Goal: Transaction & Acquisition: Purchase product/service

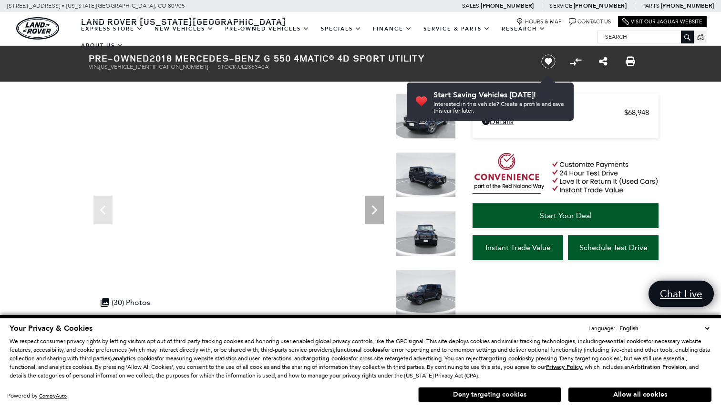
click at [473, 396] on button "Deny targeting cookies" at bounding box center [489, 394] width 143 height 15
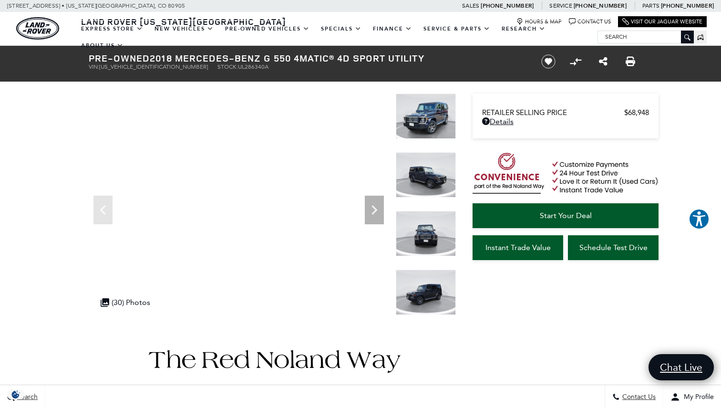
click at [426, 127] on img at bounding box center [426, 116] width 60 height 45
click at [427, 174] on img at bounding box center [426, 174] width 60 height 45
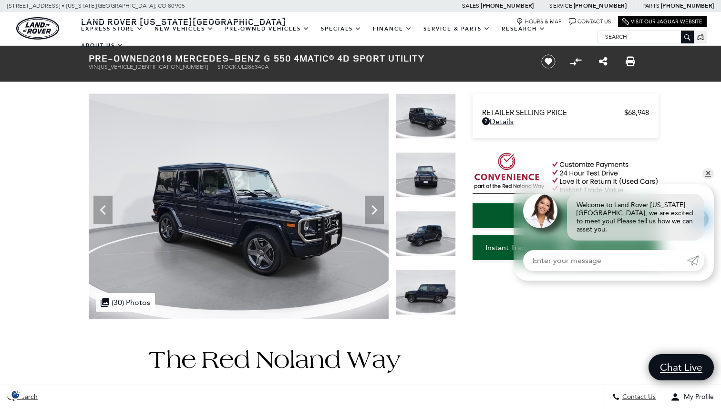
click at [428, 232] on img at bounding box center [426, 233] width 60 height 45
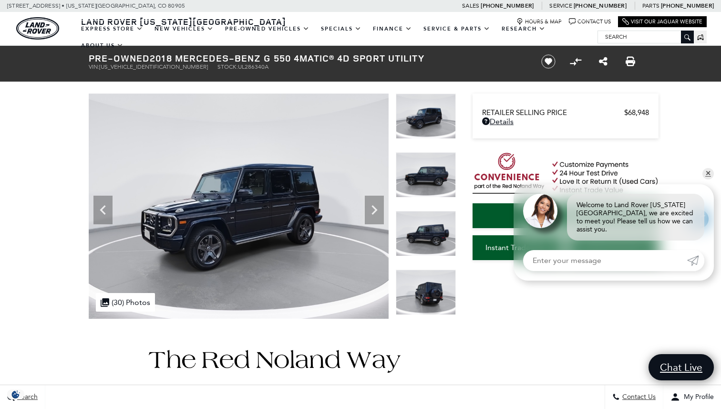
click at [426, 173] on img at bounding box center [426, 174] width 60 height 45
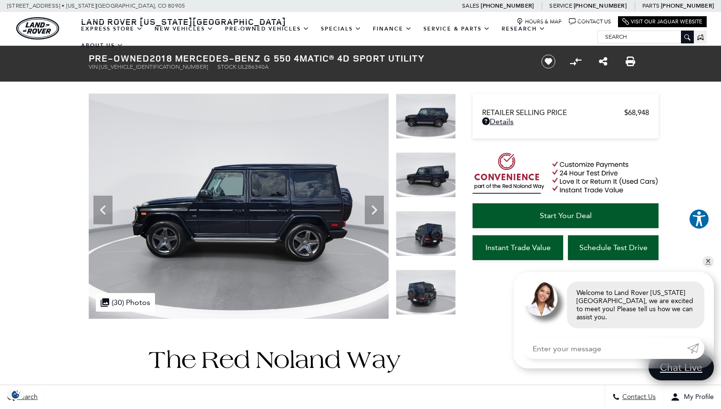
click at [426, 173] on img at bounding box center [426, 174] width 60 height 45
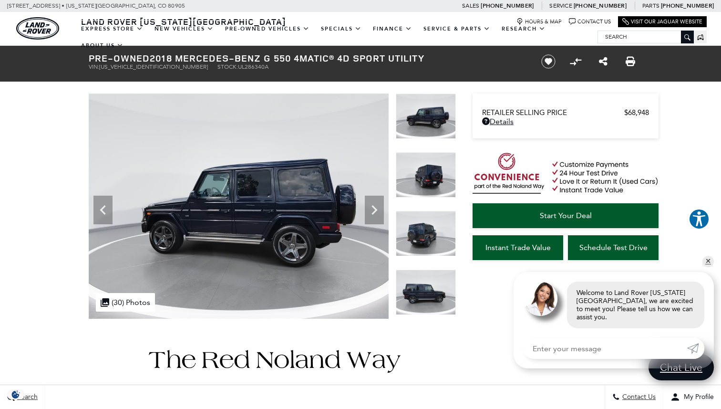
click at [426, 173] on img at bounding box center [426, 174] width 60 height 45
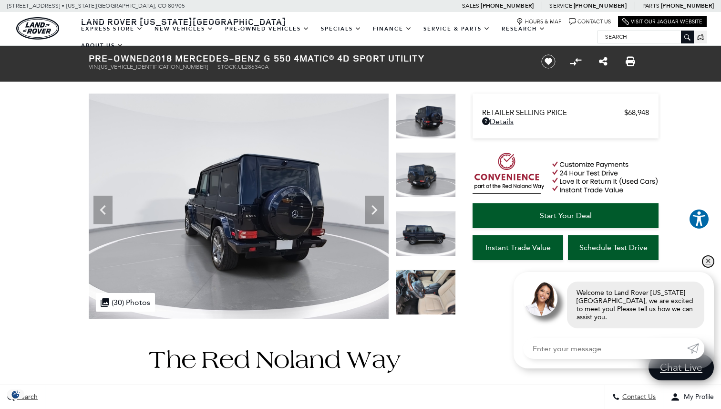
click at [707, 267] on link "✕" at bounding box center [708, 261] width 11 height 11
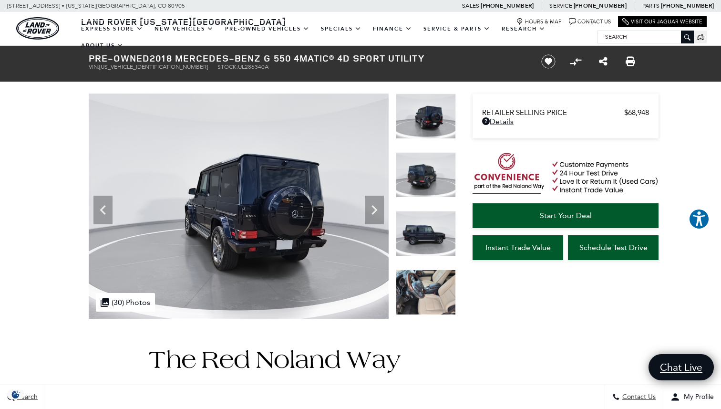
click at [429, 218] on img at bounding box center [426, 233] width 60 height 45
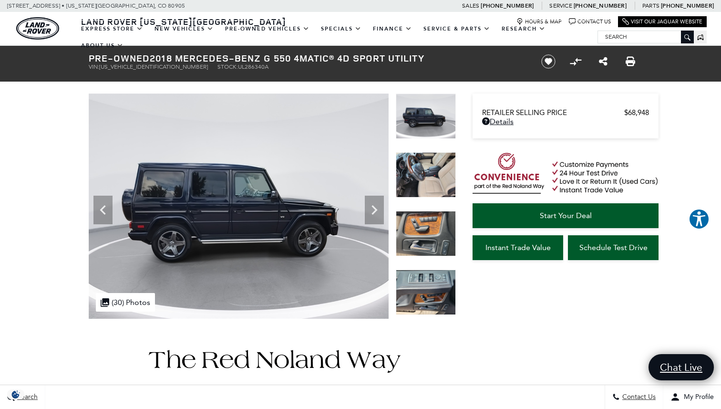
click at [428, 162] on img at bounding box center [426, 174] width 60 height 45
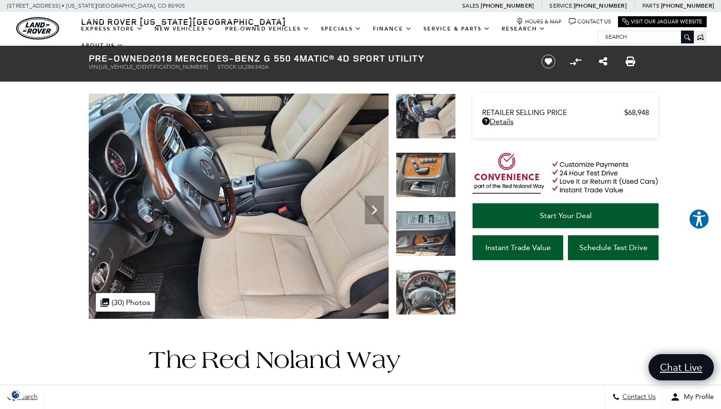
click at [427, 177] on img at bounding box center [426, 174] width 60 height 45
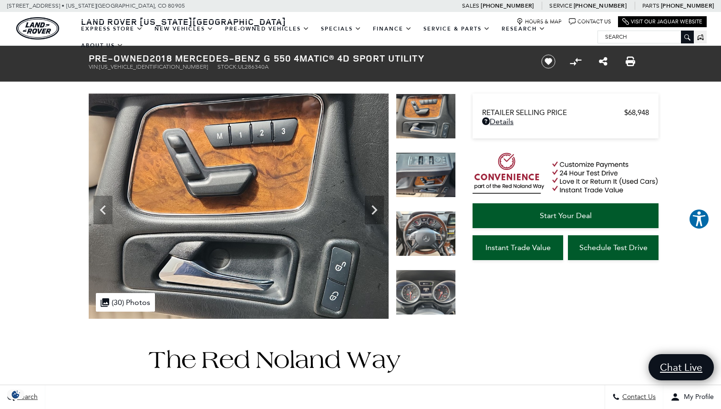
click at [427, 177] on img at bounding box center [426, 174] width 60 height 45
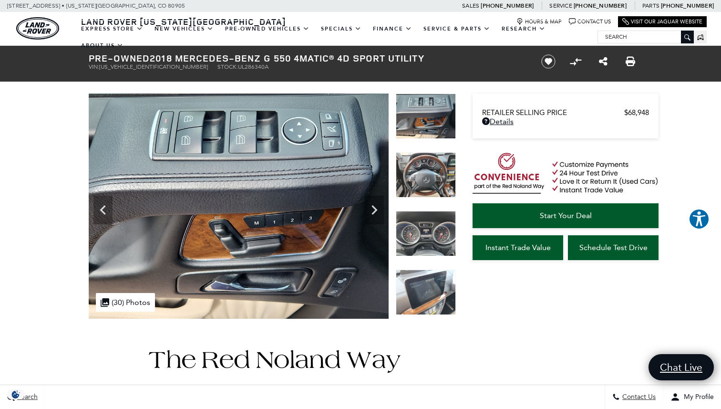
click at [427, 177] on img at bounding box center [426, 174] width 60 height 45
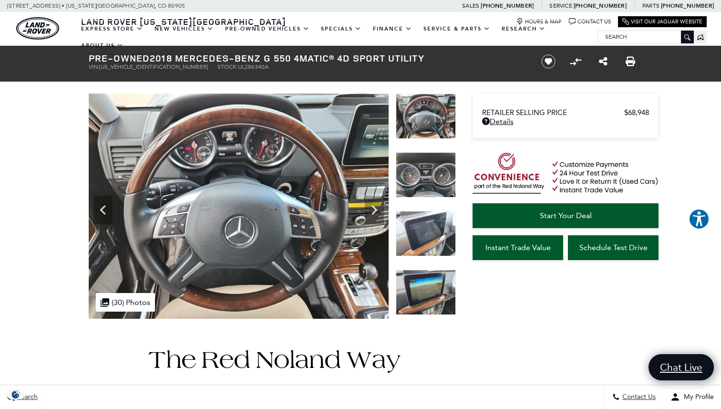
click at [427, 177] on img at bounding box center [426, 174] width 60 height 45
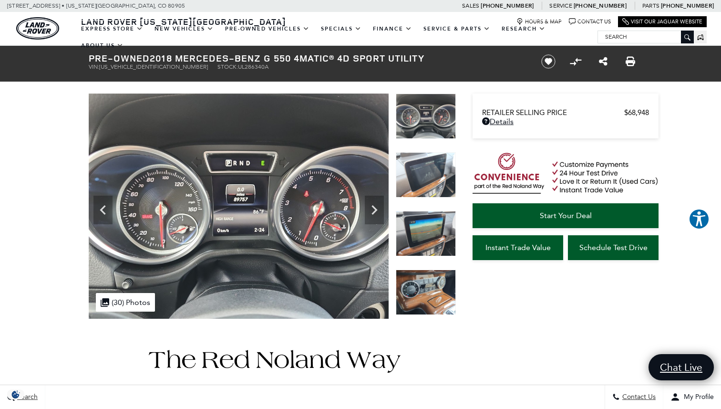
click at [427, 177] on img at bounding box center [426, 174] width 60 height 45
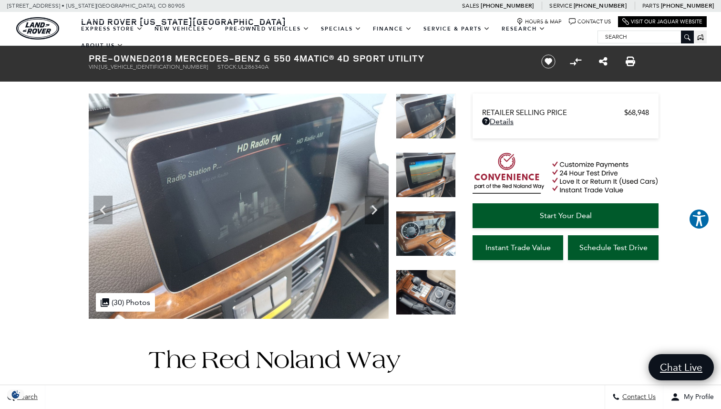
click at [427, 177] on img at bounding box center [426, 174] width 60 height 45
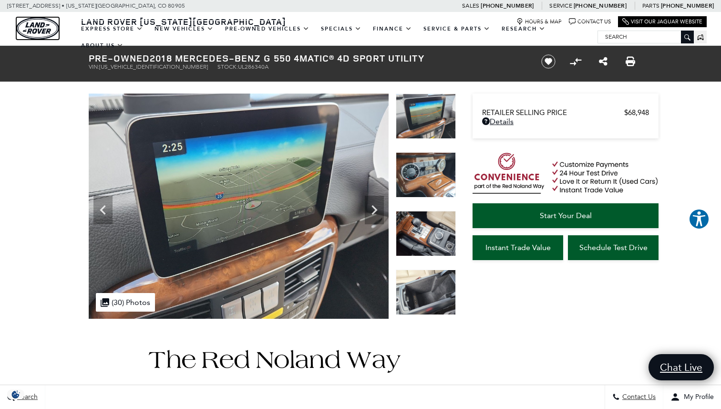
click at [36, 28] on img "land-rover" at bounding box center [37, 28] width 43 height 22
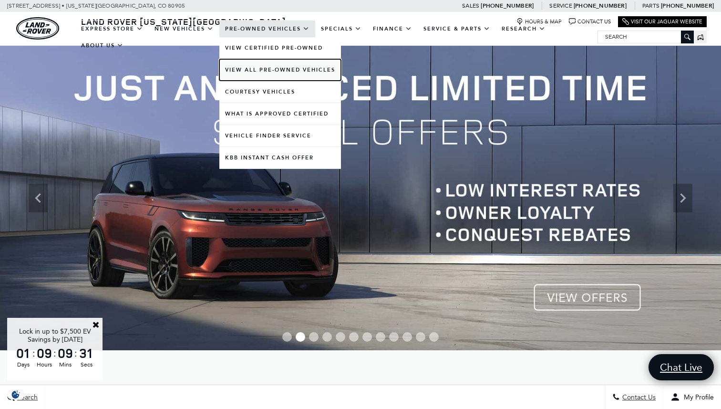
click at [259, 73] on link "View All Pre-Owned Vehicles" at bounding box center [280, 69] width 122 height 21
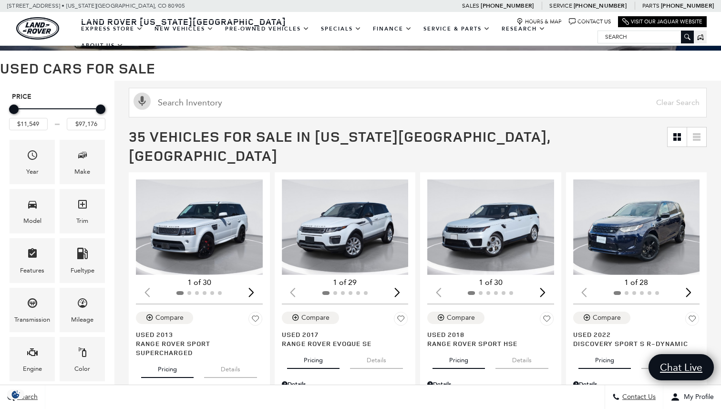
scroll to position [85, 0]
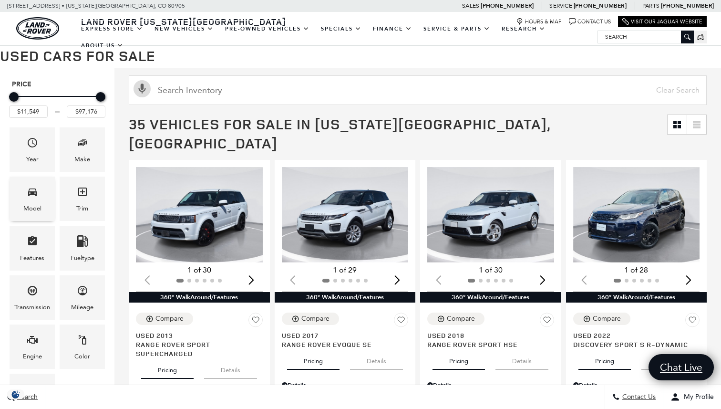
click at [40, 190] on div "Model" at bounding box center [32, 199] width 45 height 44
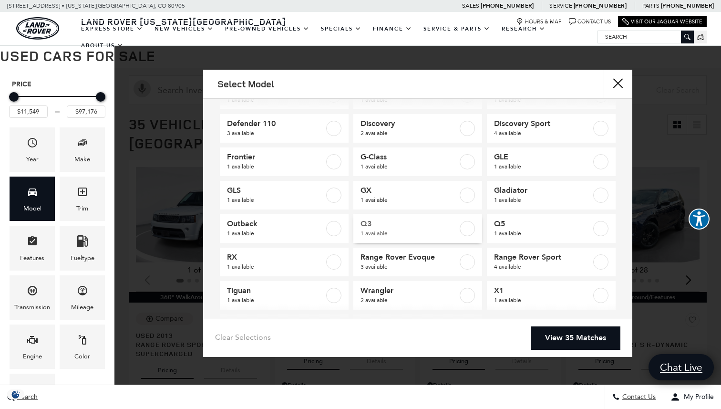
scroll to position [0, 0]
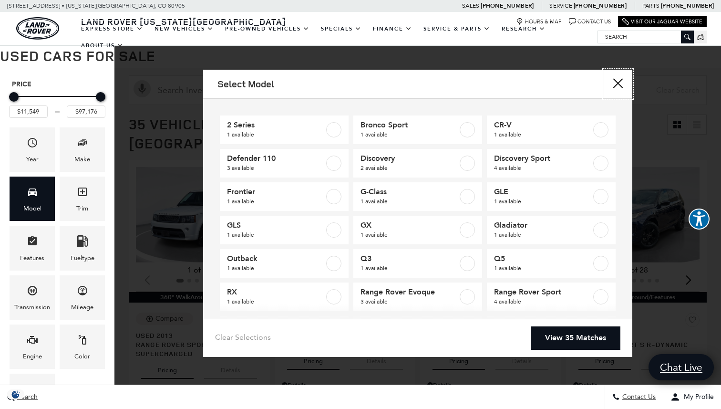
click at [626, 86] on button "close" at bounding box center [618, 84] width 29 height 29
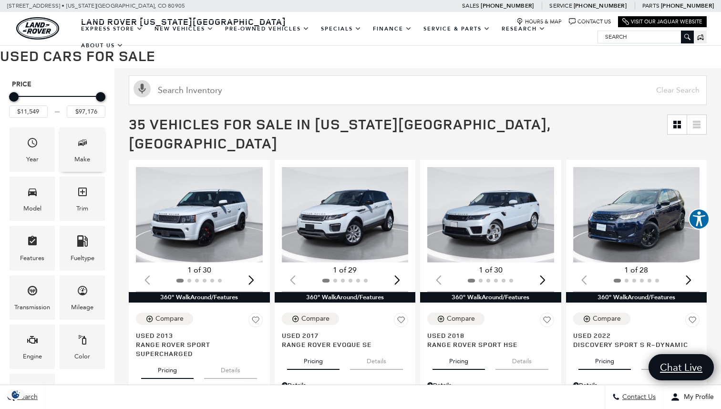
click at [92, 156] on div "Make" at bounding box center [82, 149] width 45 height 44
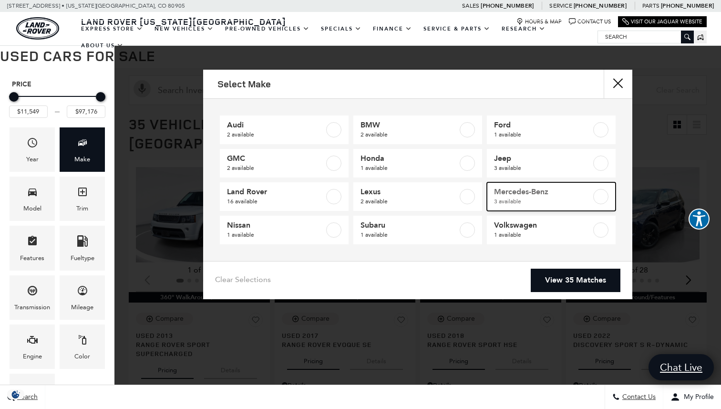
click at [527, 192] on span "Mercedes-Benz" at bounding box center [542, 192] width 97 height 10
type input "$55,288"
type input "$68,948"
checkbox input "true"
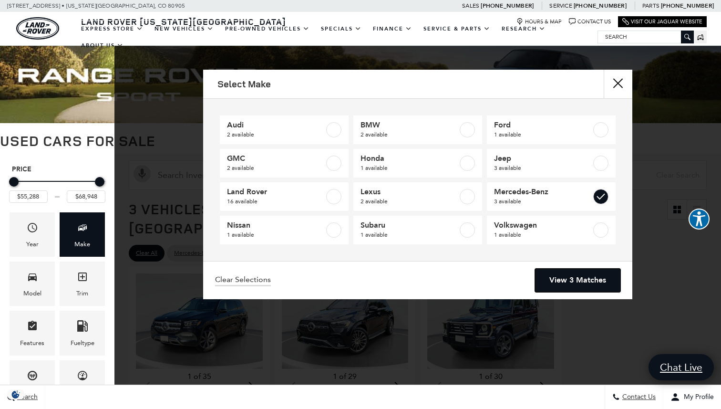
click at [587, 281] on link "View 3 Matches" at bounding box center [577, 280] width 85 height 23
